Goal: Use online tool/utility: Use online tool/utility

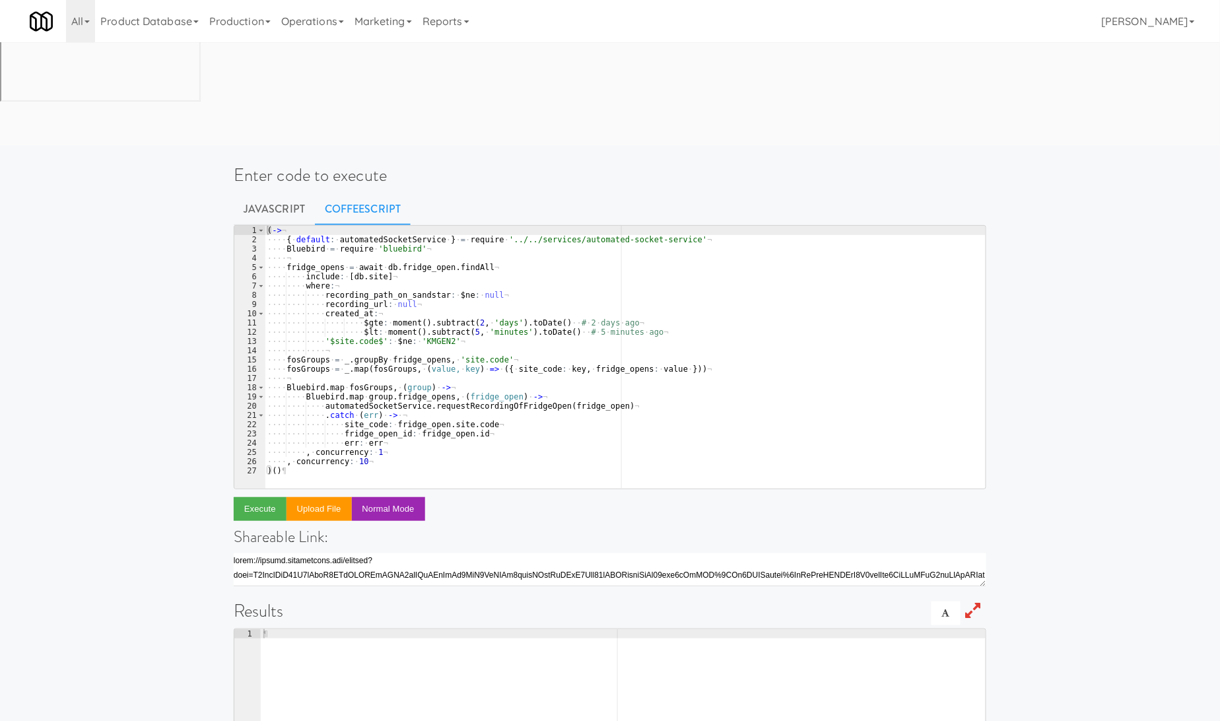
click at [403, 226] on div "( -> ¬ ···· { · default : · automatedSocketService · } · = · require · '../../s…" at bounding box center [625, 366] width 721 height 281
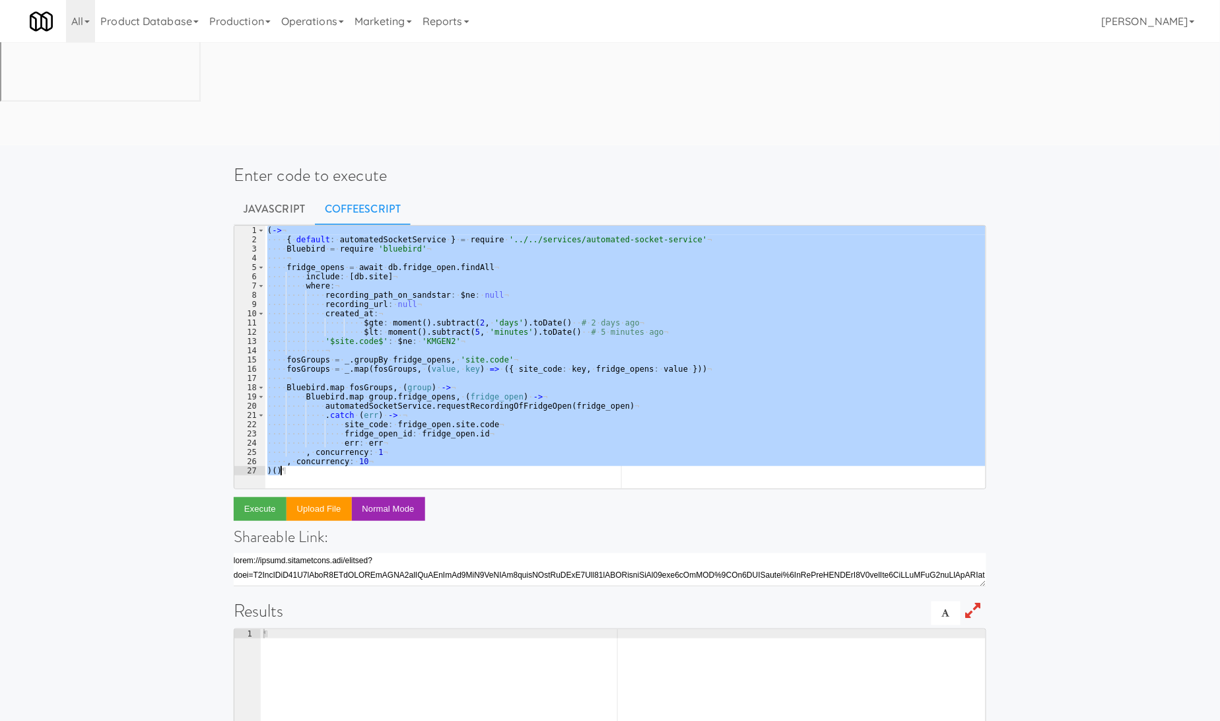
type textarea ", concurrency: 10 )()"
paste textarea
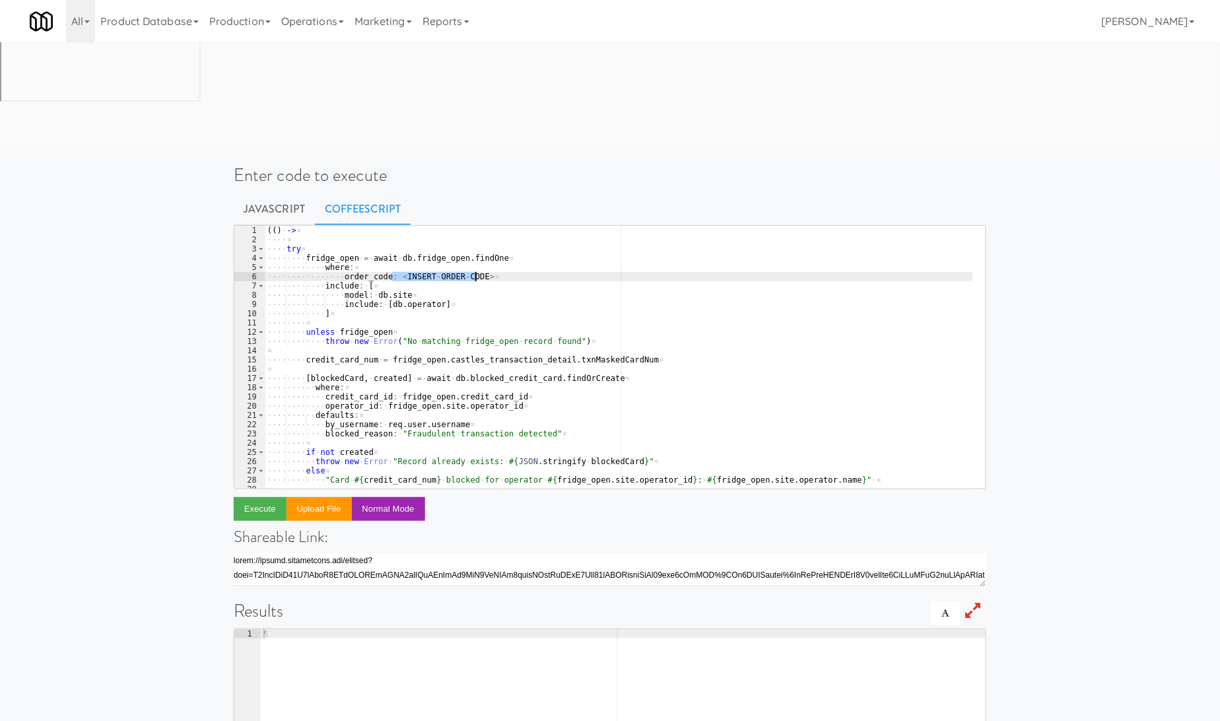
drag, startPoint x: 393, startPoint y: 176, endPoint x: 473, endPoint y: 172, distance: 80.6
click at [473, 226] on div "( ( ) · -> ¤ ···· ¤ ···· try ¤ ···· ···· fridge_open · = · await · db . fridge_…" at bounding box center [619, 366] width 708 height 281
paste textarea "305445"
click at [265, 497] on button "Execute" at bounding box center [260, 509] width 53 height 24
click at [409, 226] on div "( ( ) · -> ¤ ···· ¤ ···· try ¤ ···· ···· fridge_open · = · await · db . fridge_…" at bounding box center [619, 366] width 708 height 281
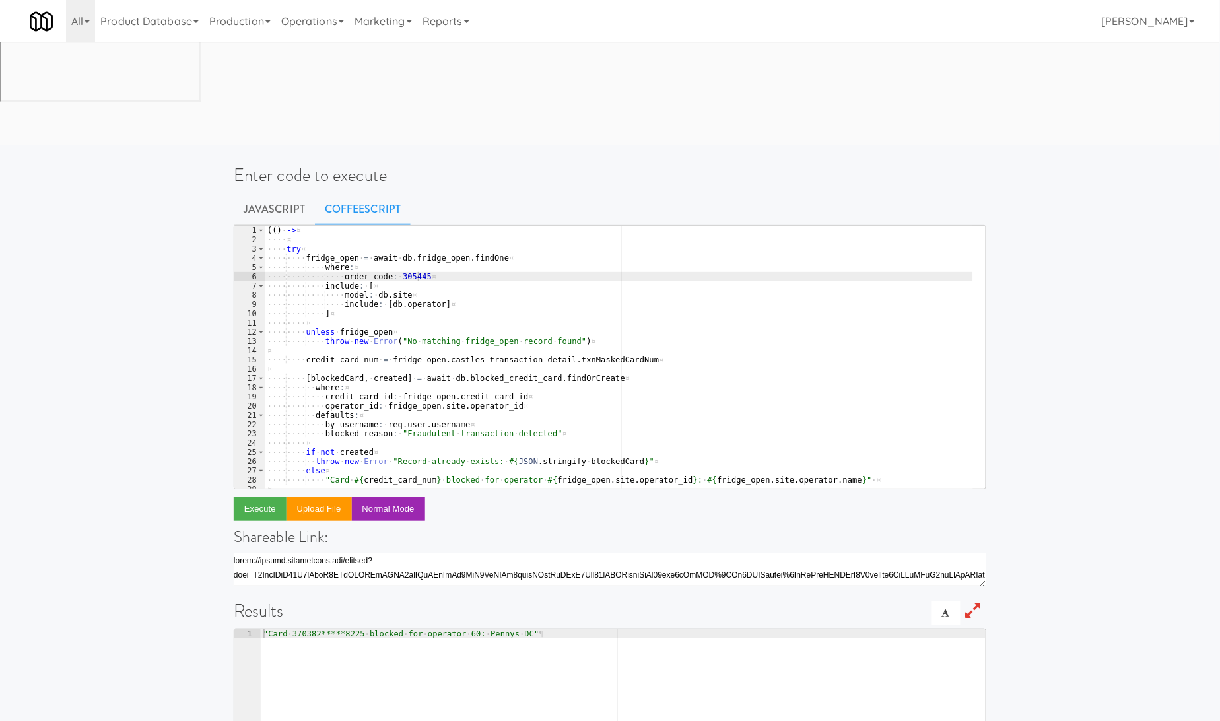
click at [409, 226] on div "( ( ) · -> ¤ ···· ¤ ···· try ¤ ···· ···· fridge_open · = · await · db . fridge_…" at bounding box center [619, 366] width 708 height 281
paste textarea "586153"
click at [266, 497] on button "Execute" at bounding box center [260, 509] width 53 height 24
click at [408, 226] on div "( ( ) · -> ¤ ···· ¤ ···· try ¤ ···· ···· fridge_open · = · await · db . fridge_…" at bounding box center [619, 366] width 708 height 281
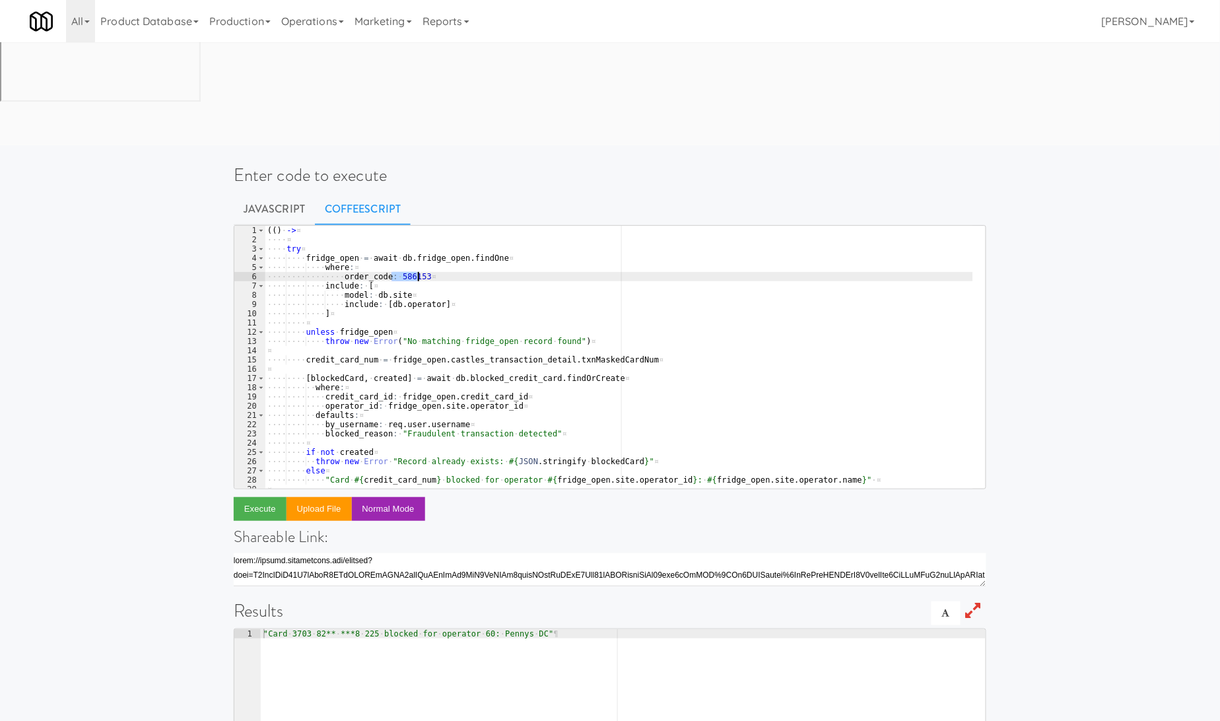
paste textarea "655595"
click at [269, 497] on button "Execute" at bounding box center [260, 509] width 53 height 24
click at [407, 226] on div "( ( ) · -> ¤ ···· ¤ ···· try ¤ ···· ···· fridge_open · = · await · db . fridge_…" at bounding box center [619, 366] width 708 height 281
paste textarea "813098"
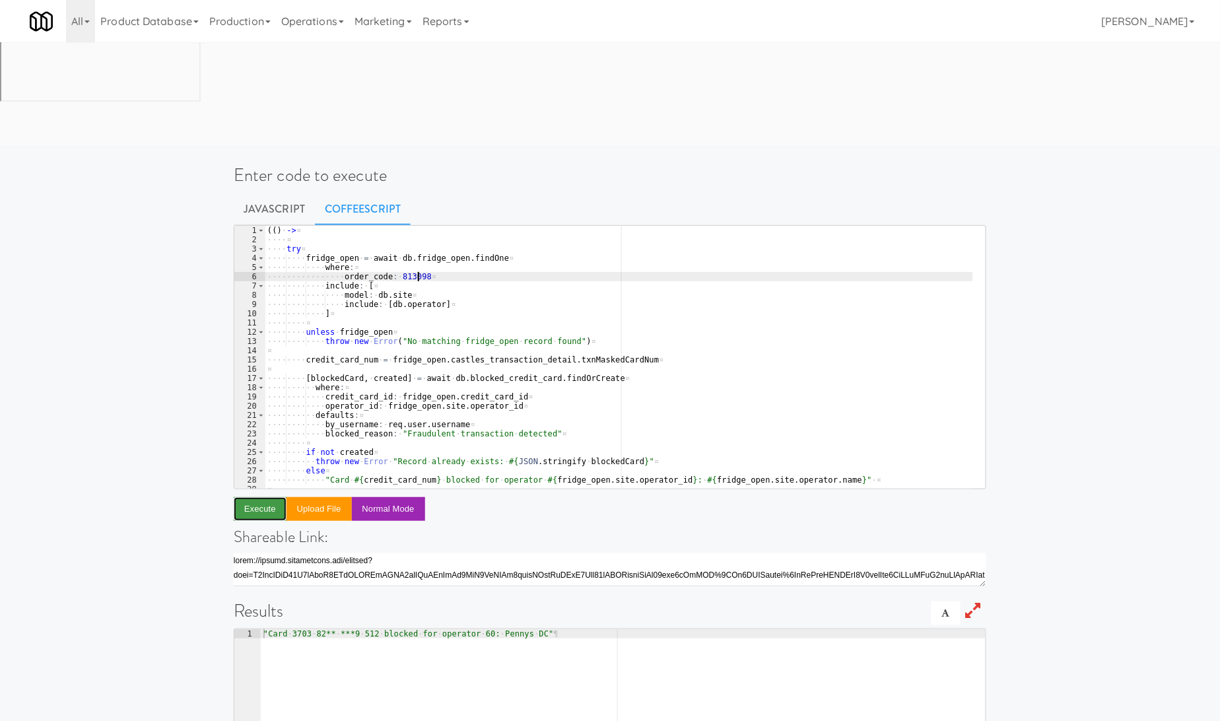
click at [268, 497] on button "Execute" at bounding box center [260, 509] width 53 height 24
click at [401, 226] on div "( ( ) · -> ¤ ···· ¤ ···· try ¤ ···· ···· fridge_open · = · await · db . fridge_…" at bounding box center [619, 366] width 708 height 281
paste textarea "9350907"
type textarea "order_code: 9350907"
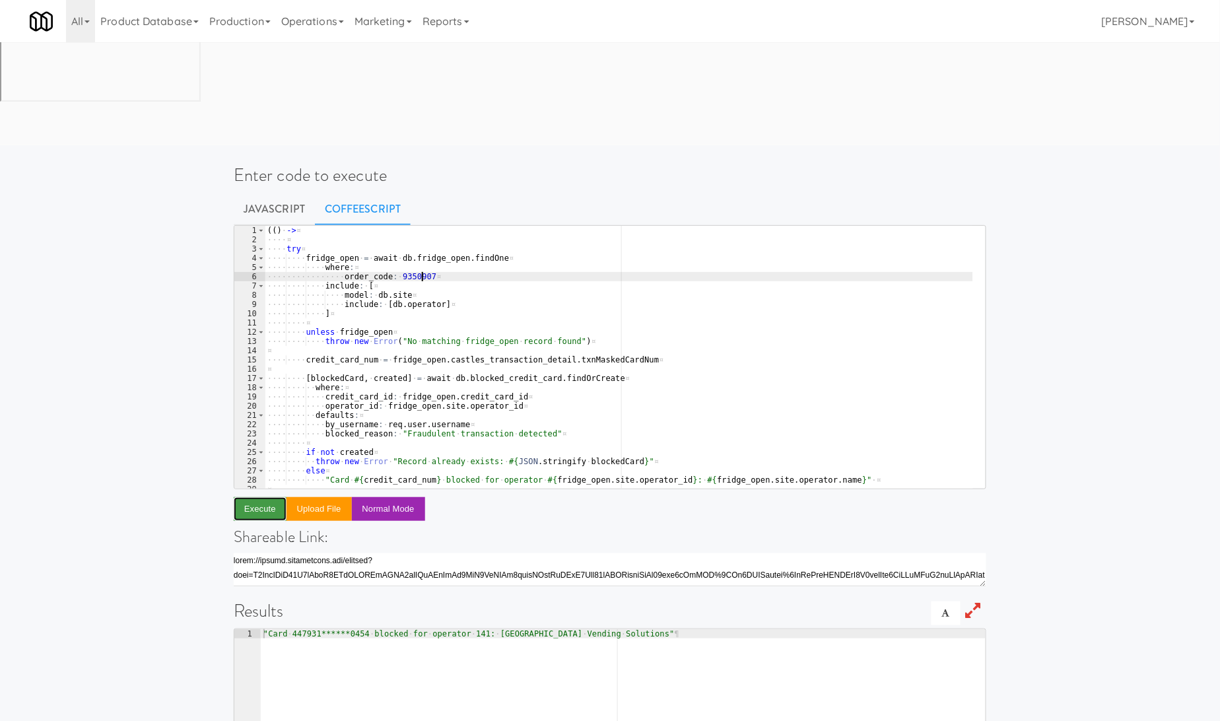
click at [274, 497] on button "Execute" at bounding box center [260, 509] width 53 height 24
